Goal: Connect with others: Establish contact or relationships with other users

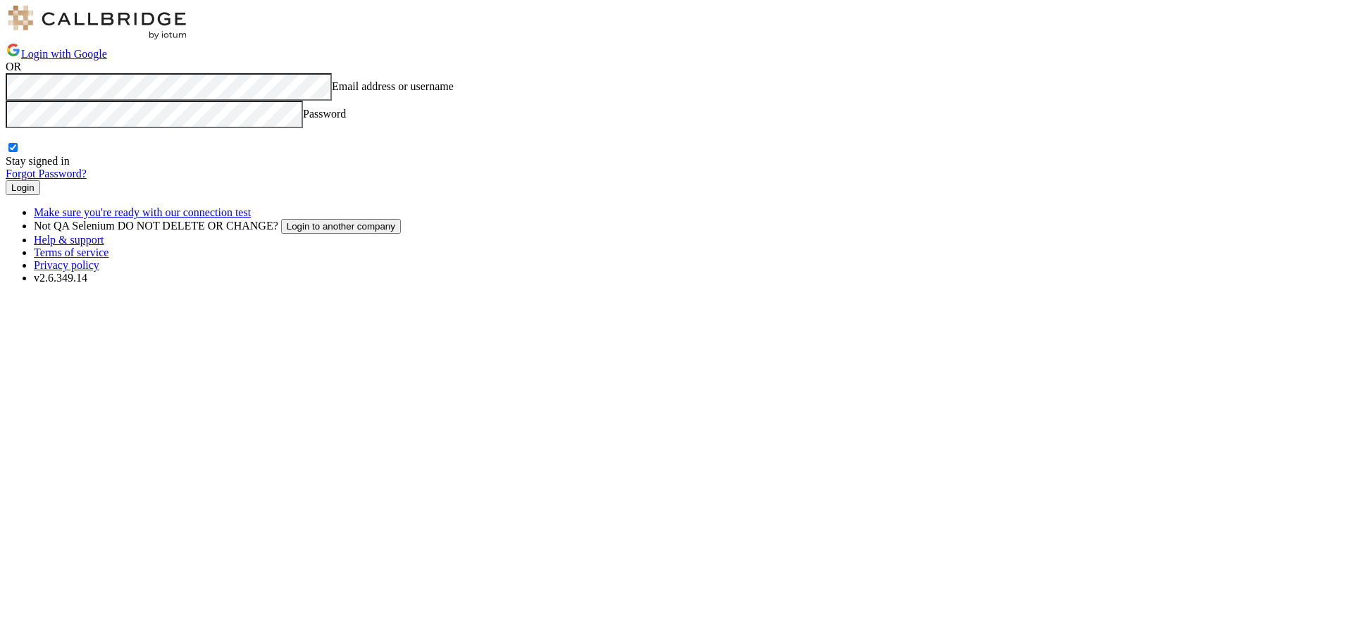
click at [40, 195] on button "Login" at bounding box center [23, 187] width 35 height 15
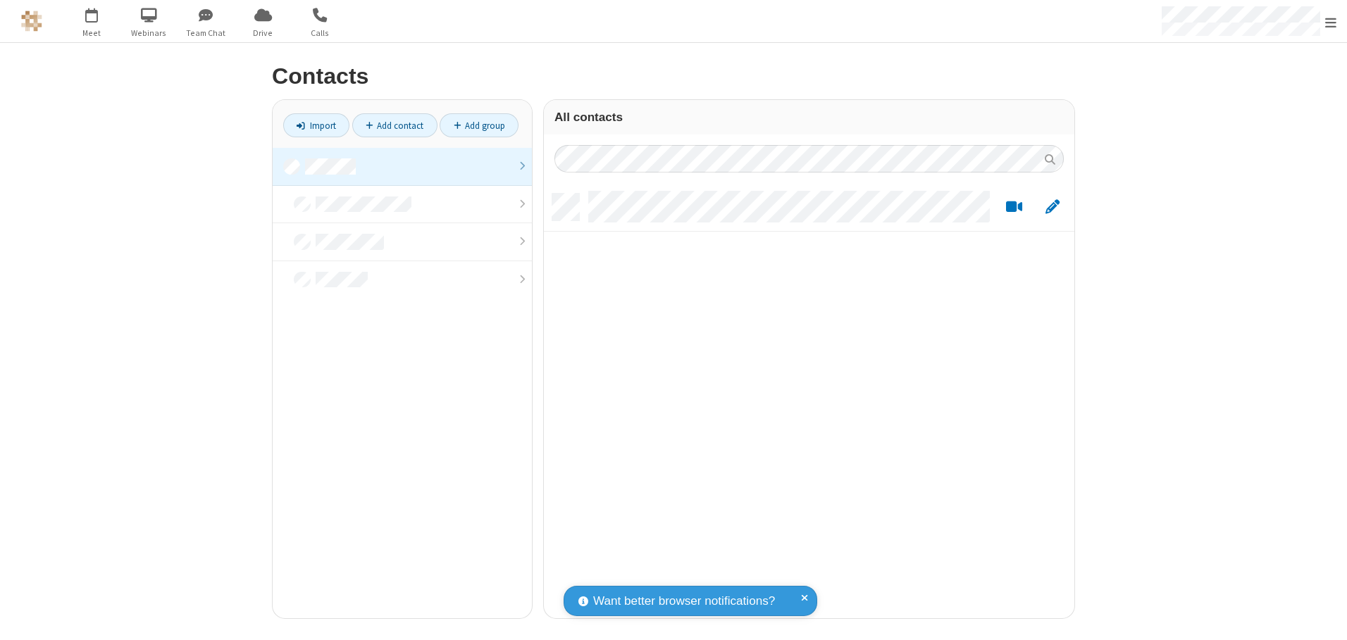
scroll to position [425, 520]
click at [402, 166] on link at bounding box center [402, 167] width 259 height 38
click at [395, 125] on link "Add contact" at bounding box center [394, 125] width 85 height 24
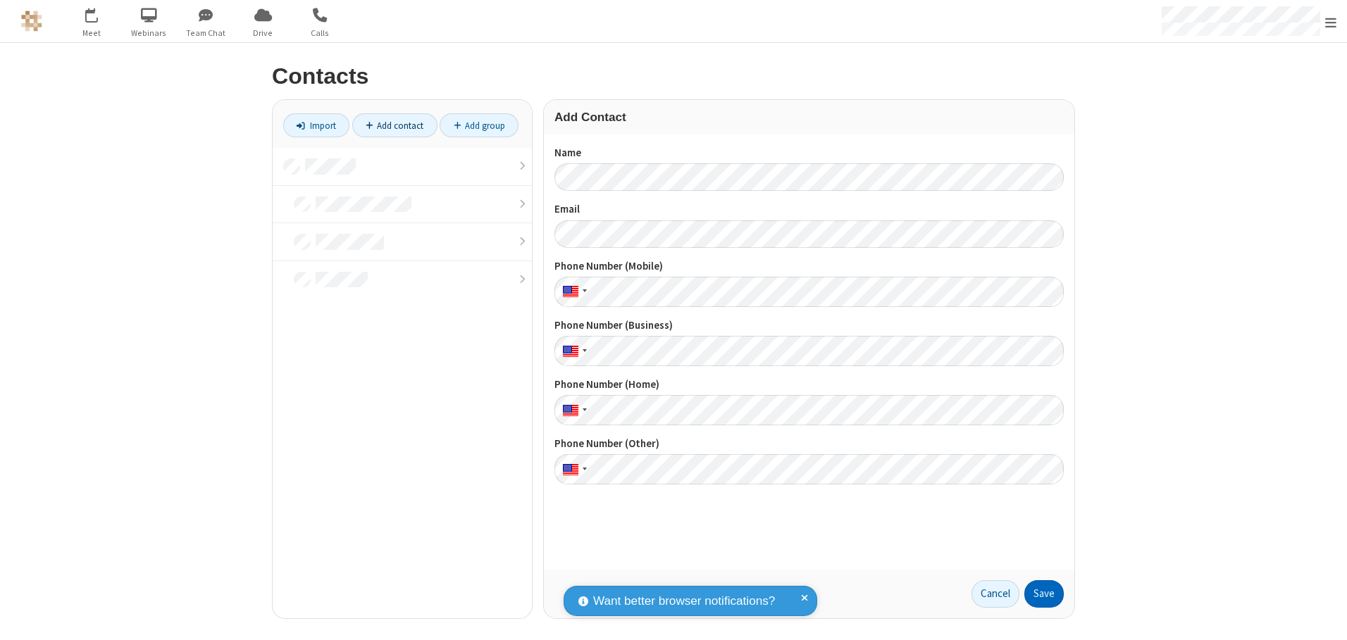
click at [1044, 594] on button "Save" at bounding box center [1043, 595] width 39 height 28
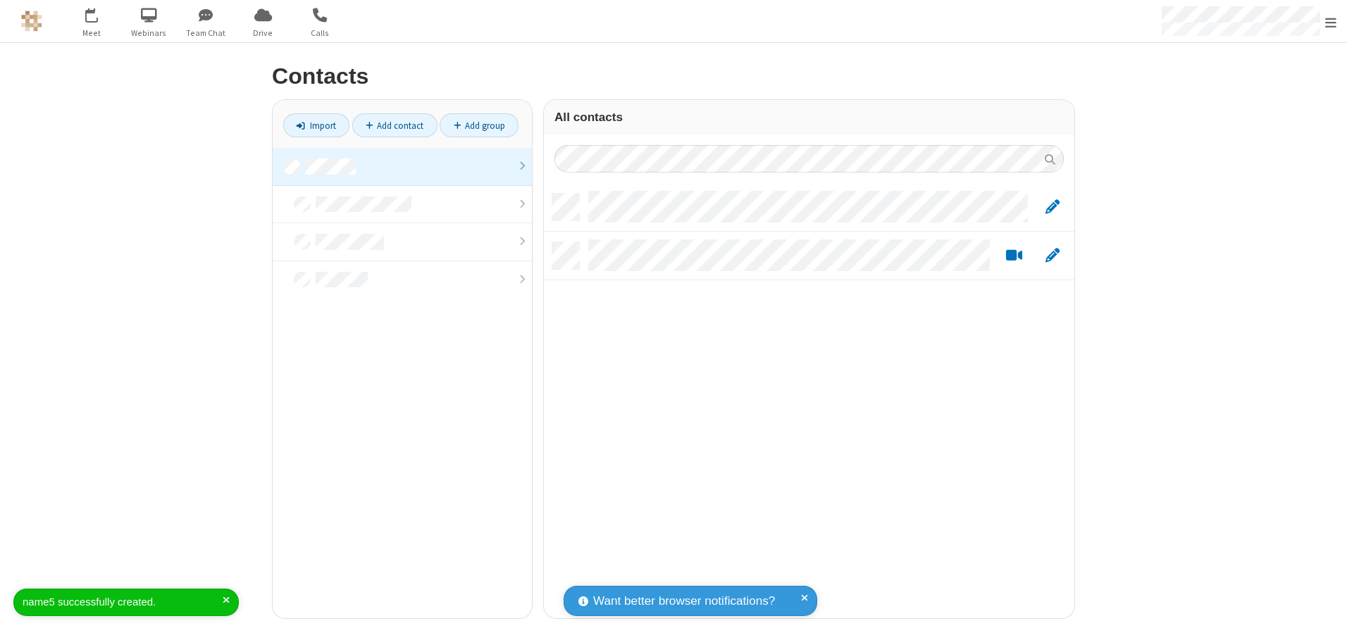
scroll to position [425, 520]
